Goal: Information Seeking & Learning: Learn about a topic

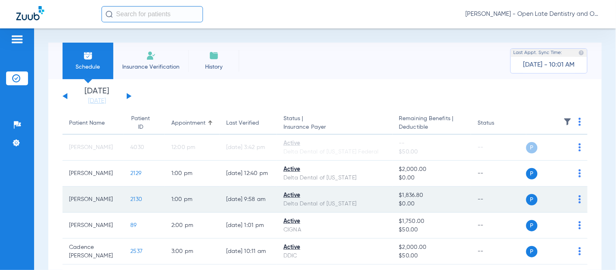
click at [124, 195] on td "2130" at bounding box center [144, 200] width 41 height 26
click at [130, 197] on span "2130" at bounding box center [136, 200] width 12 height 6
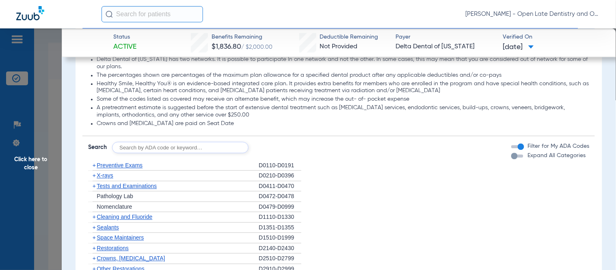
scroll to position [451, 0]
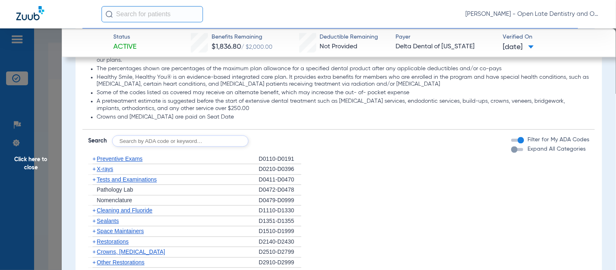
click at [93, 168] on span "+" at bounding box center [94, 169] width 3 height 7
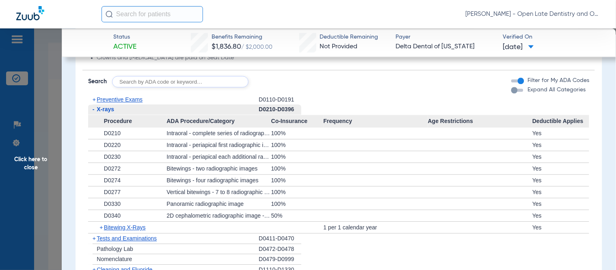
scroll to position [542, 0]
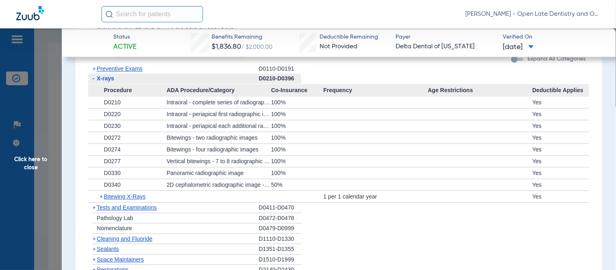
click at [100, 197] on span "+" at bounding box center [102, 196] width 4 height 11
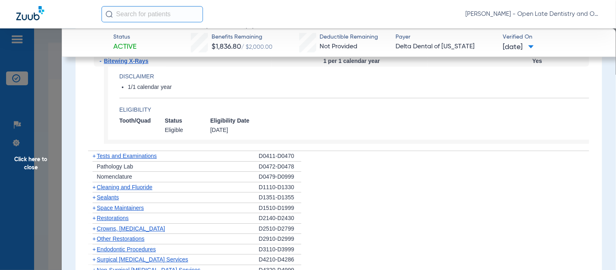
scroll to position [632, 0]
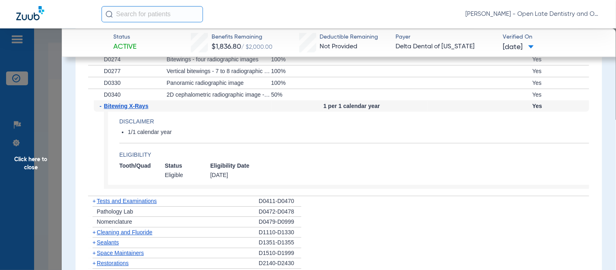
click at [35, 163] on span "Click here to close" at bounding box center [31, 163] width 62 height 270
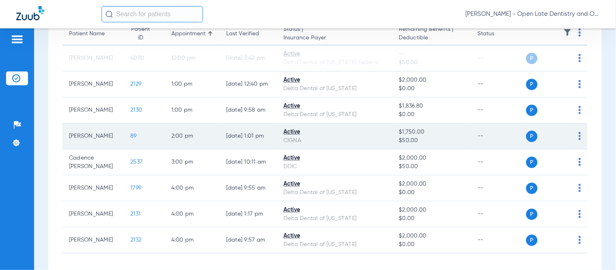
scroll to position [90, 0]
click at [130, 137] on span "89" at bounding box center [133, 135] width 7 height 6
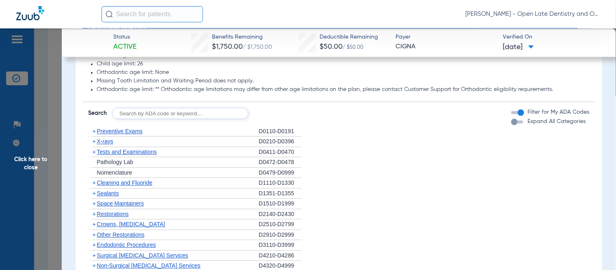
scroll to position [451, 0]
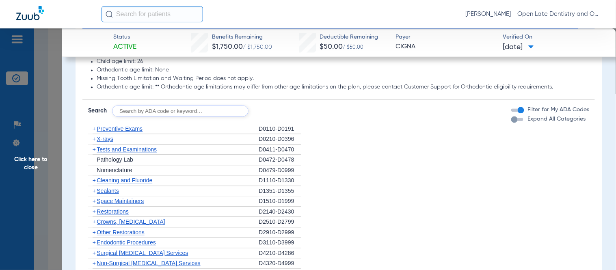
click at [95, 127] on span "+" at bounding box center [94, 129] width 3 height 7
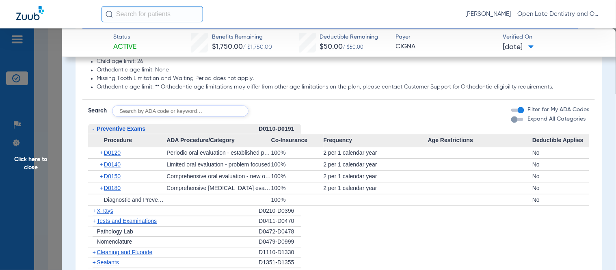
click at [102, 152] on span "+" at bounding box center [102, 152] width 4 height 11
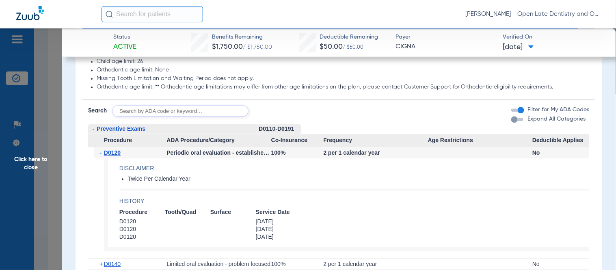
click at [102, 152] on span "-" at bounding box center [102, 152] width 4 height 11
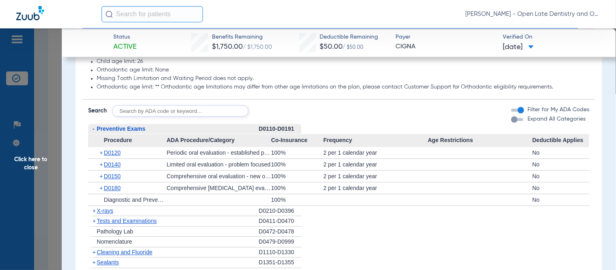
scroll to position [497, 0]
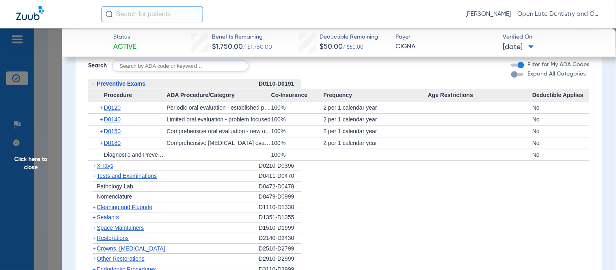
click at [92, 169] on span "+" at bounding box center [92, 166] width 9 height 10
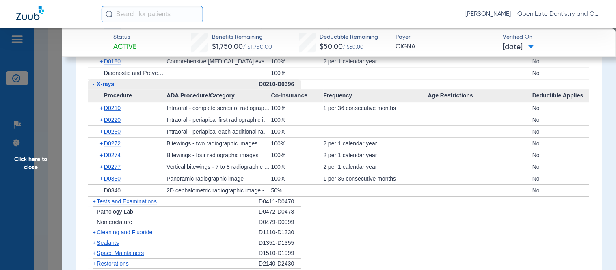
scroll to position [587, 0]
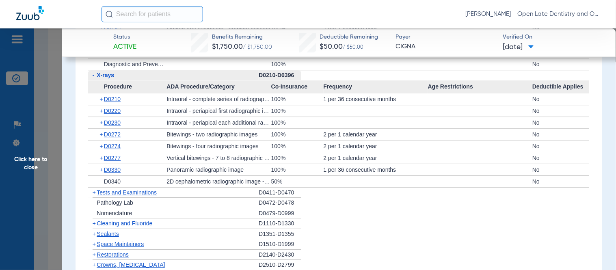
click at [100, 123] on span "+" at bounding box center [102, 122] width 4 height 11
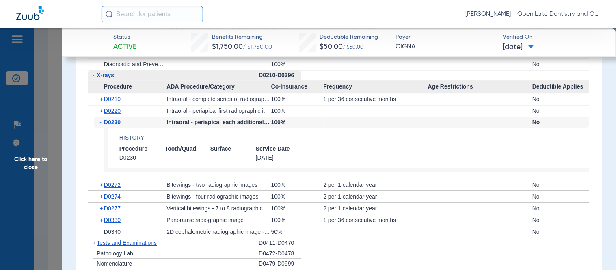
click at [100, 123] on span "-" at bounding box center [102, 122] width 4 height 11
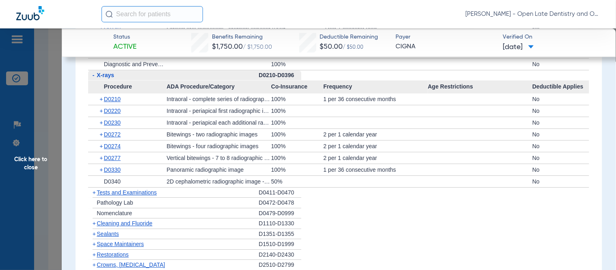
click at [100, 111] on span "+" at bounding box center [102, 110] width 4 height 11
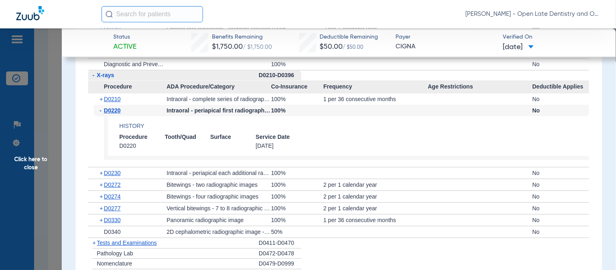
click at [100, 111] on span "-" at bounding box center [102, 110] width 4 height 11
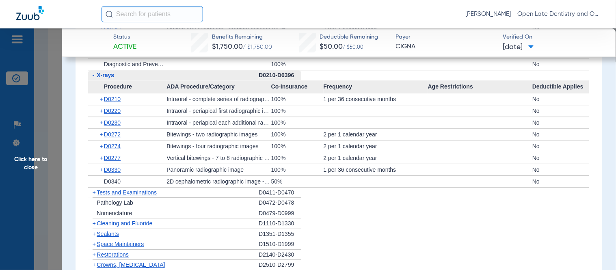
click at [100, 145] on span "+" at bounding box center [102, 146] width 4 height 11
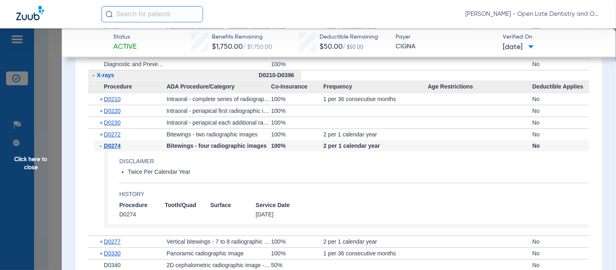
click at [102, 145] on span "-" at bounding box center [102, 145] width 4 height 11
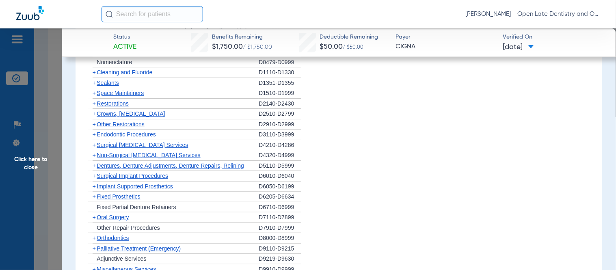
scroll to position [722, 0]
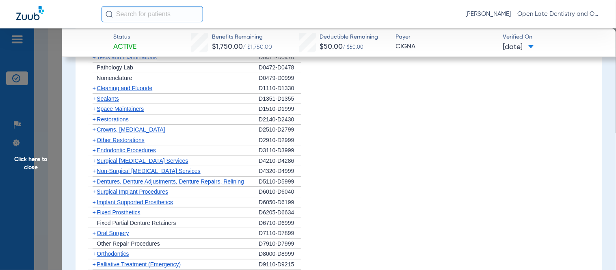
click at [95, 88] on span "+" at bounding box center [94, 88] width 3 height 7
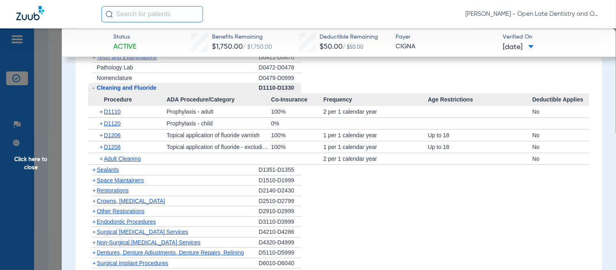
click at [102, 135] on span "+" at bounding box center [102, 135] width 4 height 11
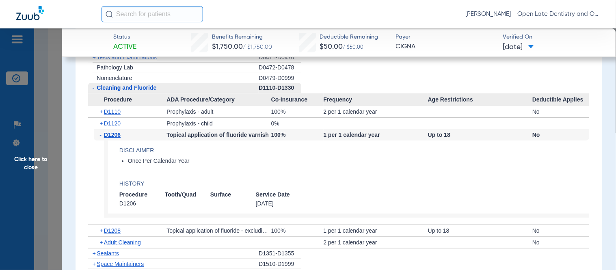
click at [37, 168] on span "Click here to close" at bounding box center [31, 163] width 62 height 270
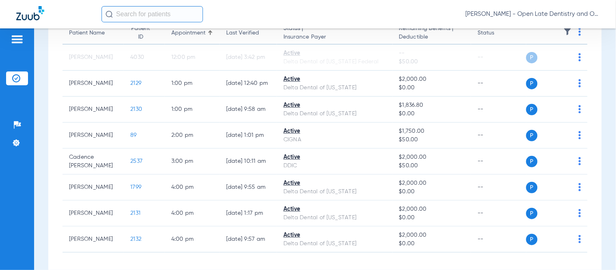
scroll to position [0, 0]
click at [15, 78] on img at bounding box center [16, 78] width 8 height 8
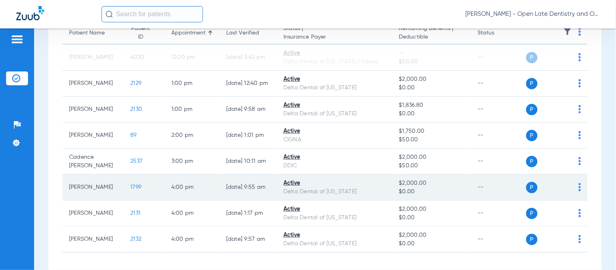
click at [130, 186] on span "1799" at bounding box center [135, 187] width 11 height 6
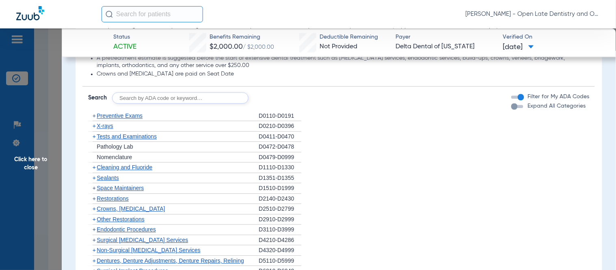
scroll to position [497, 0]
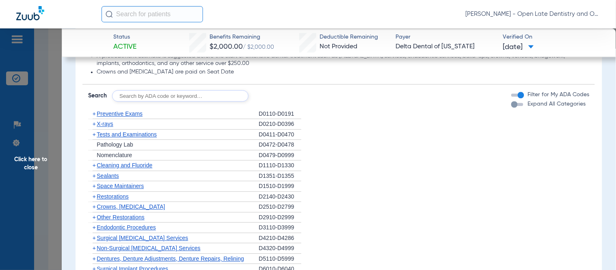
click at [93, 124] on span "+" at bounding box center [94, 124] width 3 height 7
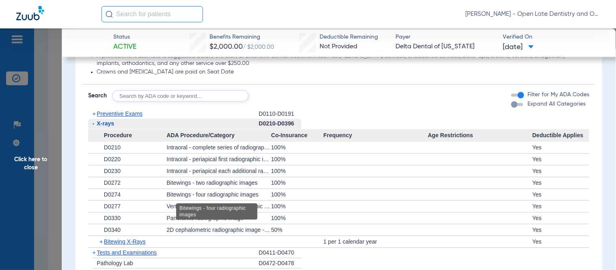
scroll to position [587, 0]
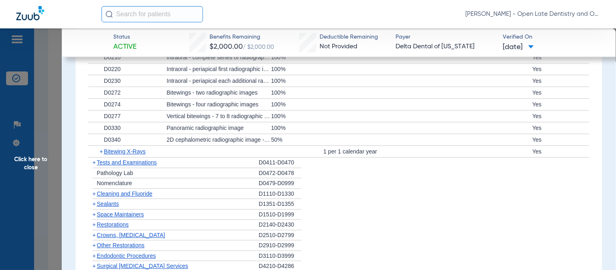
click at [102, 152] on span "+" at bounding box center [102, 151] width 4 height 11
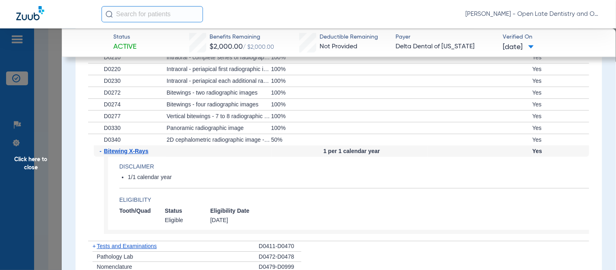
click at [102, 152] on span "-" at bounding box center [102, 150] width 4 height 11
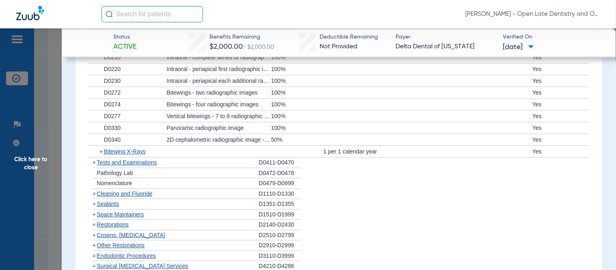
click at [22, 164] on span "Click here to close" at bounding box center [31, 163] width 62 height 270
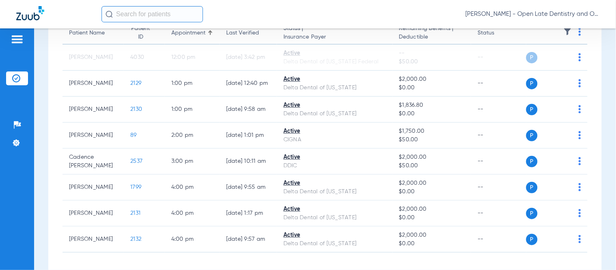
scroll to position [0, 0]
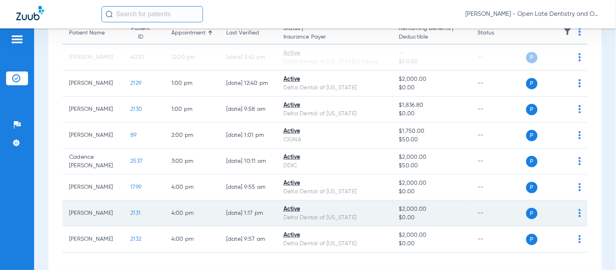
click at [130, 214] on span "2131" at bounding box center [135, 213] width 10 height 6
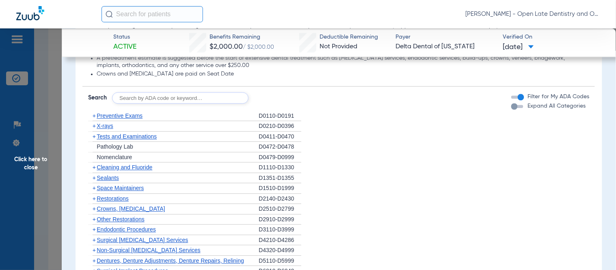
scroll to position [497, 0]
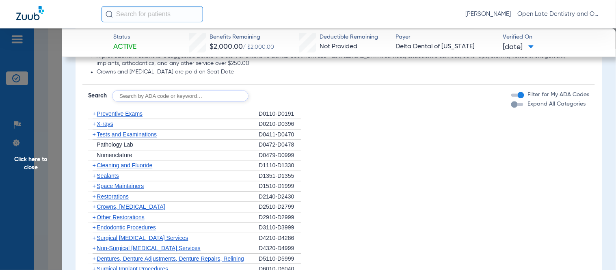
click at [95, 121] on span "+" at bounding box center [94, 124] width 3 height 7
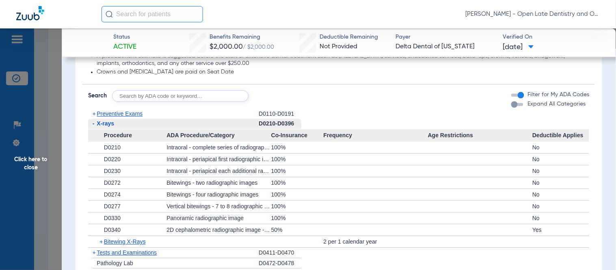
click at [103, 241] on span "+" at bounding box center [102, 241] width 4 height 11
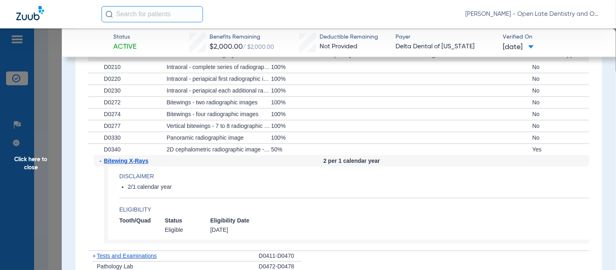
scroll to position [587, 0]
